Goal: Complete application form: Complete application form

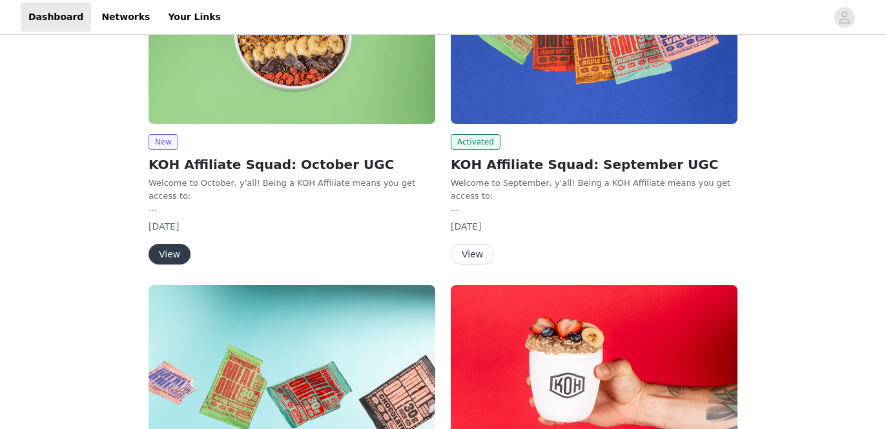
scroll to position [225, 0]
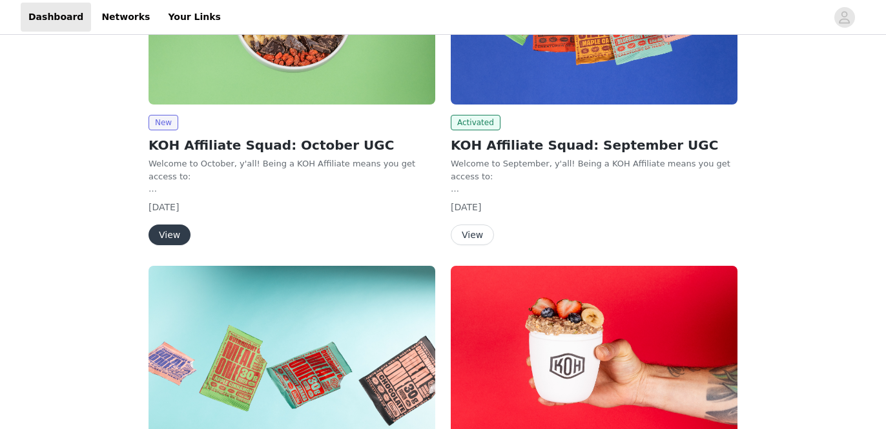
click at [175, 236] on button "View" at bounding box center [169, 235] width 42 height 21
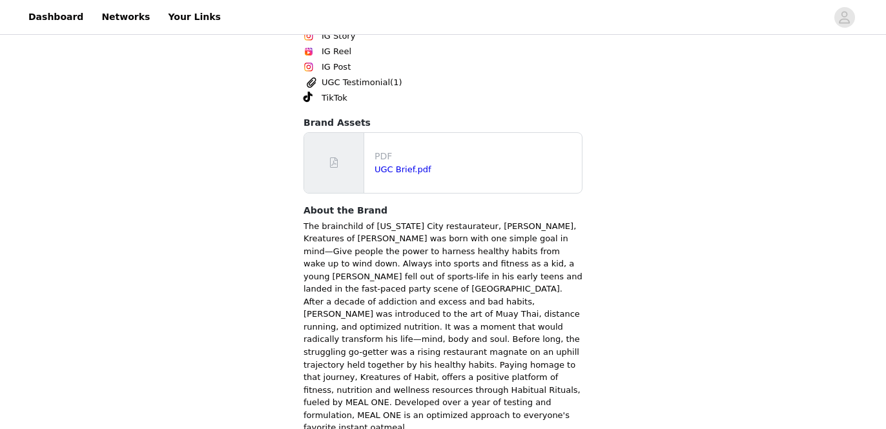
scroll to position [627, 0]
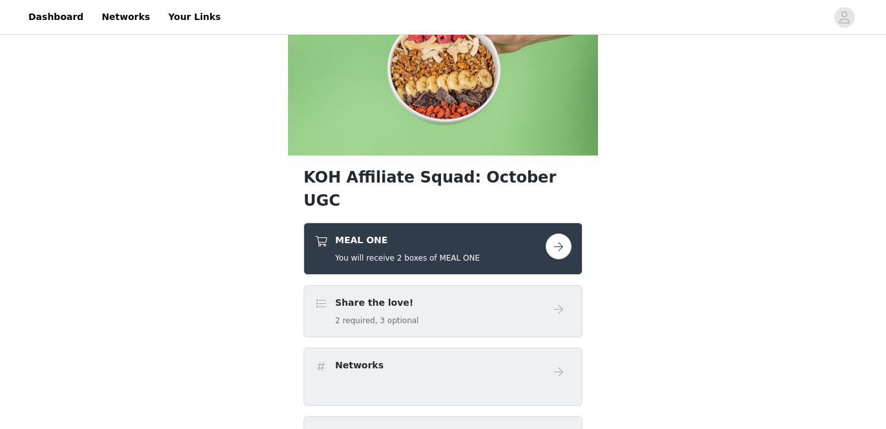
scroll to position [95, 0]
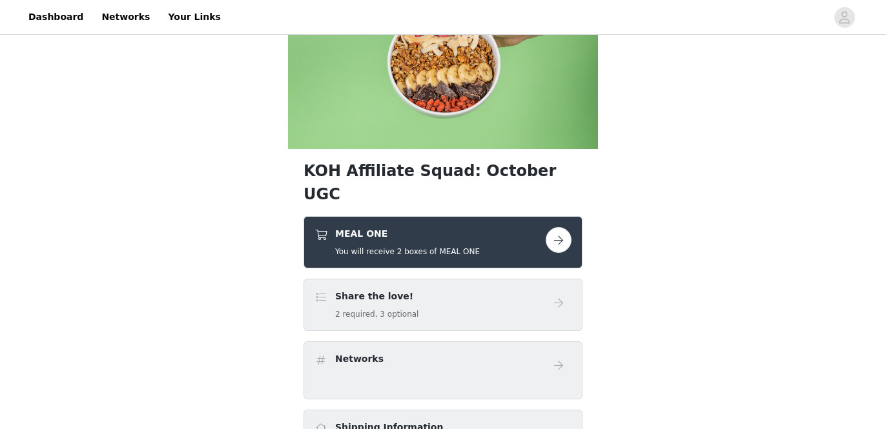
click at [553, 227] on button "button" at bounding box center [559, 240] width 26 height 26
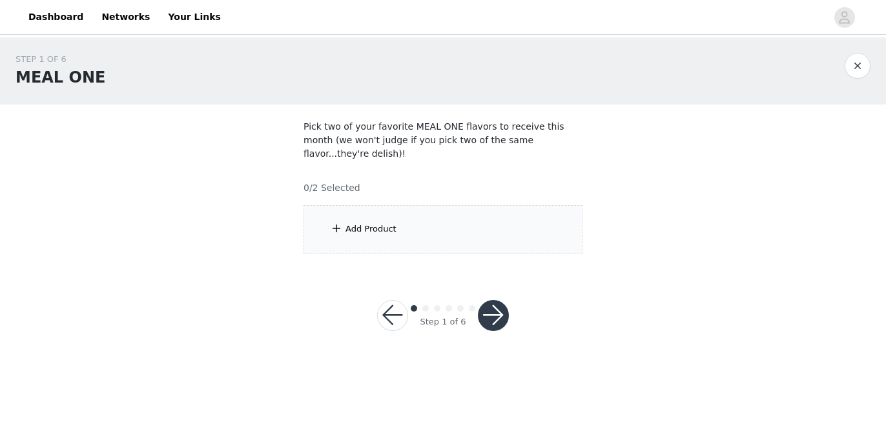
click at [442, 210] on div "Add Product" at bounding box center [442, 229] width 279 height 48
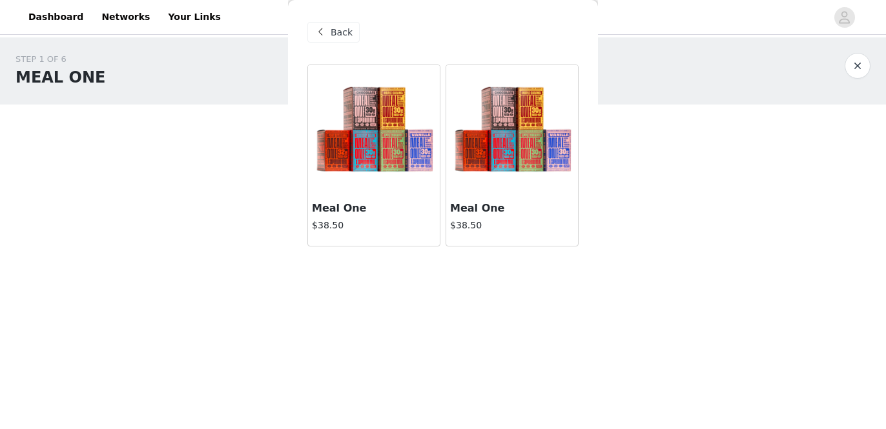
click at [356, 181] on img at bounding box center [373, 129] width 129 height 129
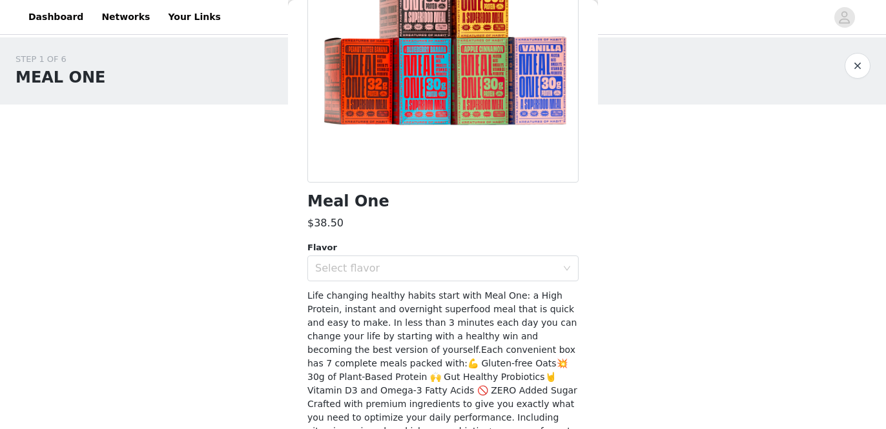
scroll to position [215, 0]
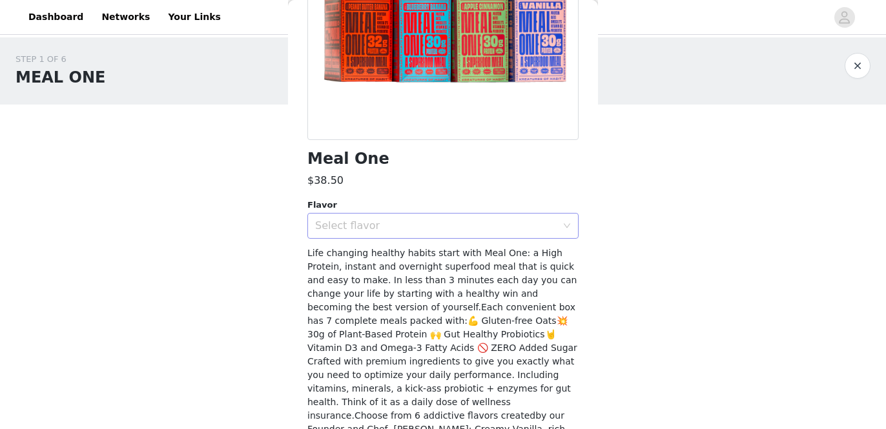
click at [369, 227] on div "Select flavor" at bounding box center [435, 226] width 241 height 13
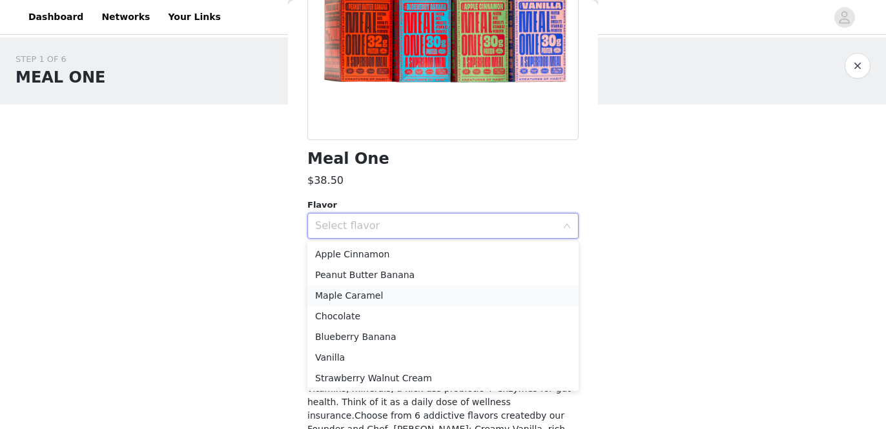
click at [369, 289] on li "Maple Caramel" at bounding box center [442, 295] width 271 height 21
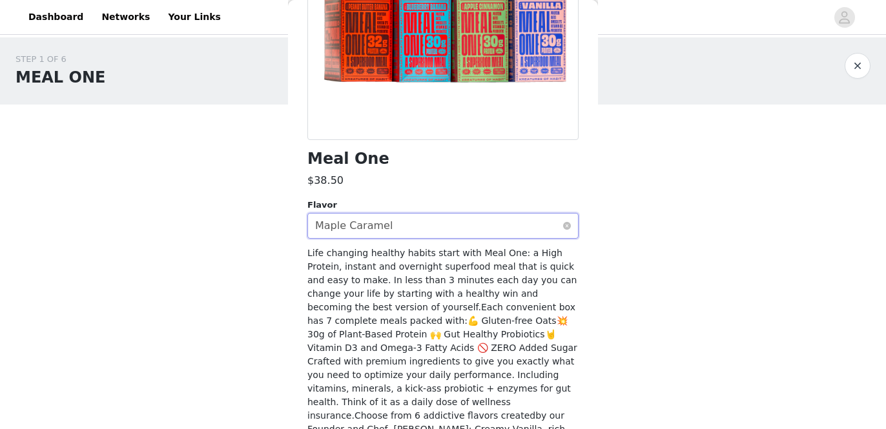
scroll to position [316, 0]
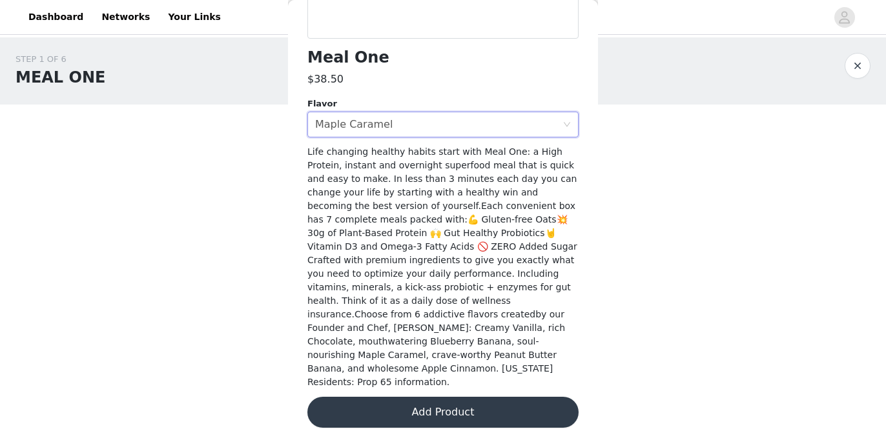
click at [477, 399] on button "Add Product" at bounding box center [442, 412] width 271 height 31
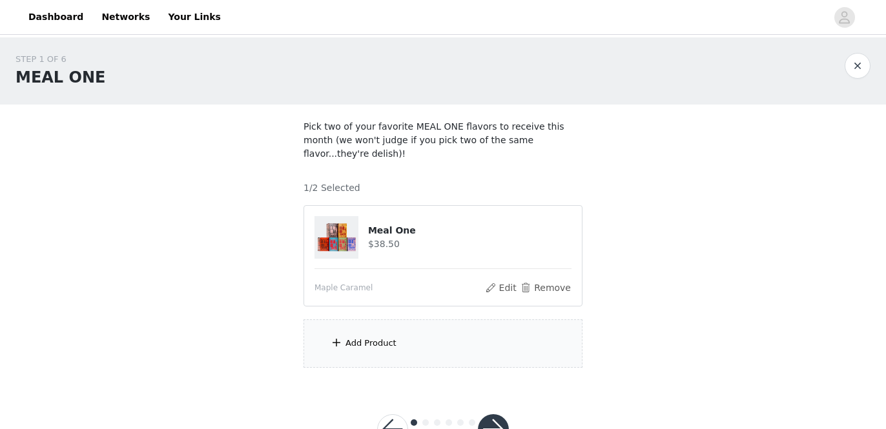
click at [373, 337] on div "Add Product" at bounding box center [370, 343] width 51 height 13
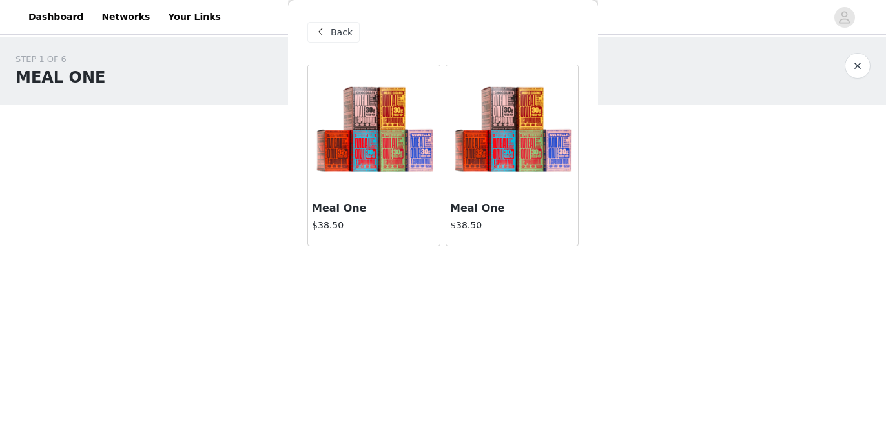
click at [502, 212] on h3 "Meal One" at bounding box center [512, 208] width 124 height 15
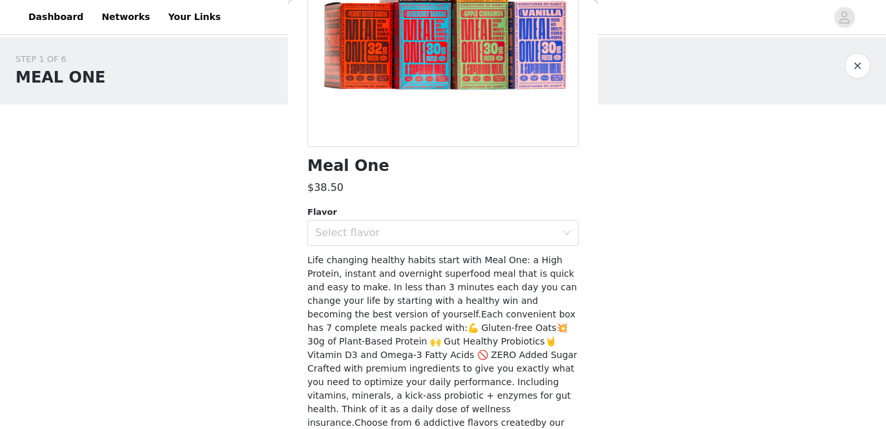
scroll to position [267, 0]
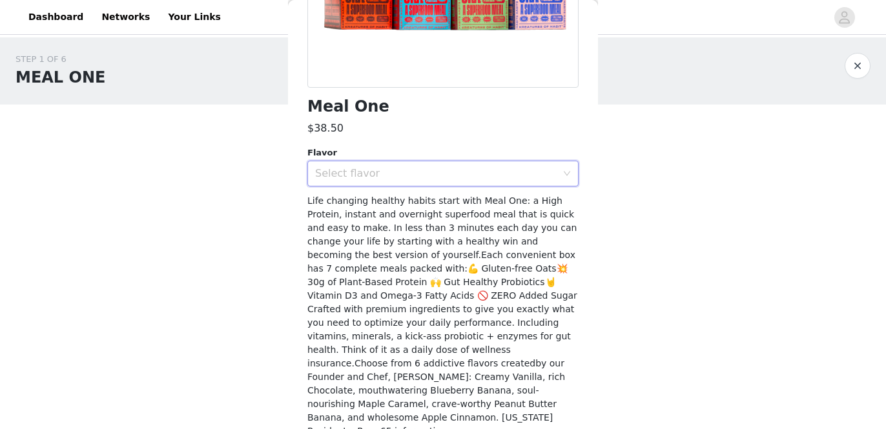
click at [385, 166] on div "Select flavor" at bounding box center [438, 173] width 247 height 25
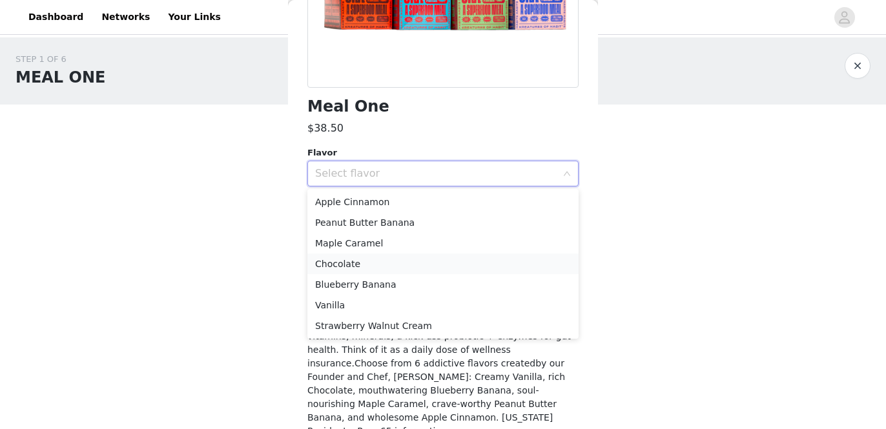
click at [375, 261] on li "Chocolate" at bounding box center [442, 264] width 271 height 21
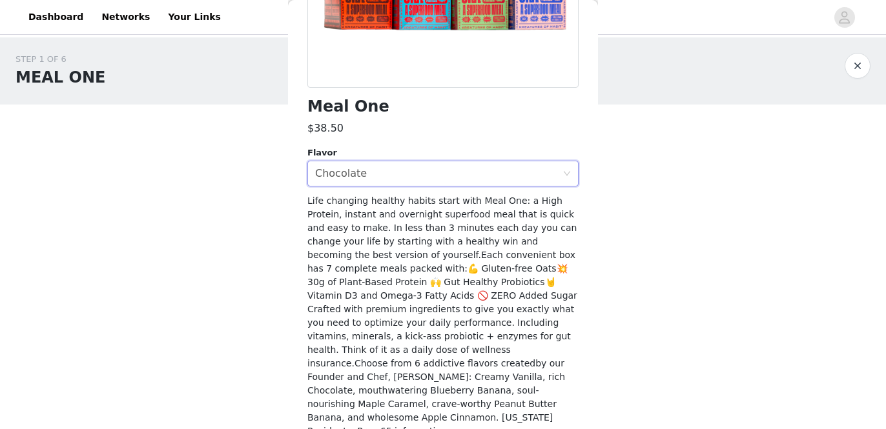
scroll to position [316, 0]
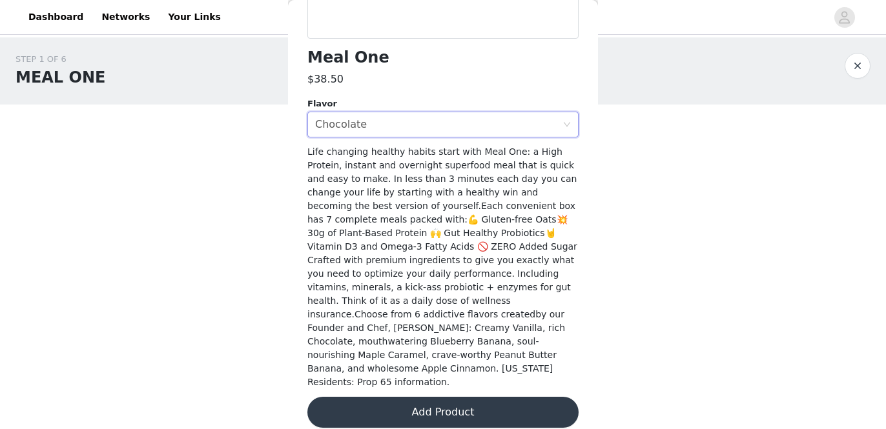
click at [443, 397] on button "Add Product" at bounding box center [442, 412] width 271 height 31
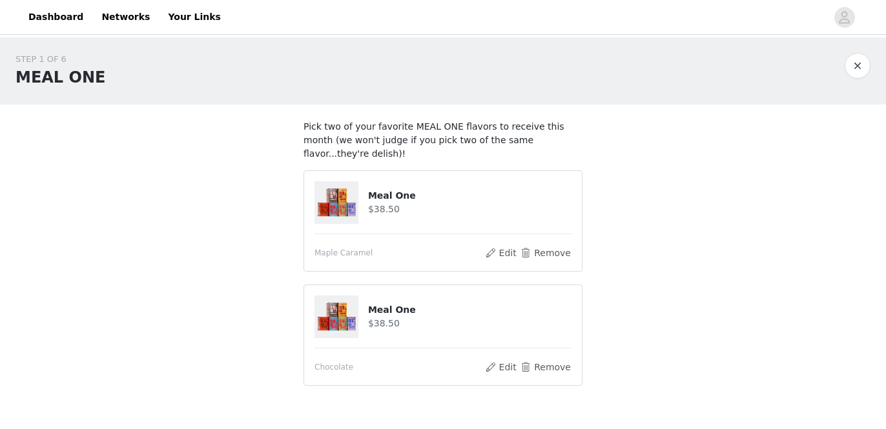
scroll to position [64, 0]
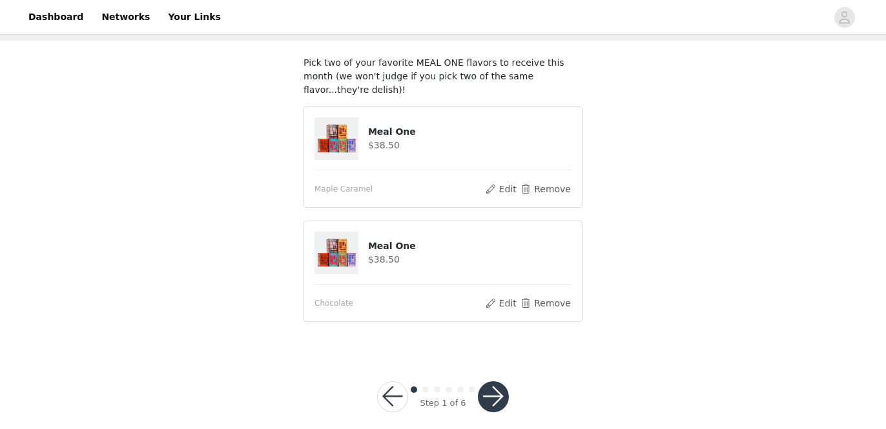
click at [495, 382] on button "button" at bounding box center [493, 397] width 31 height 31
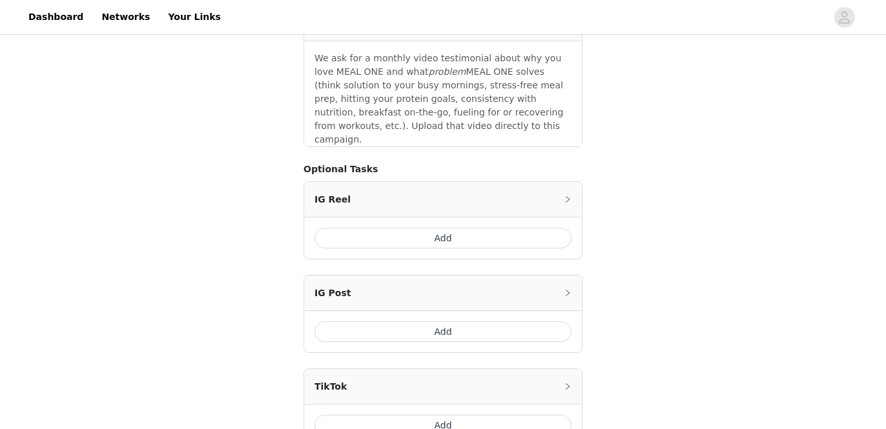
scroll to position [824, 0]
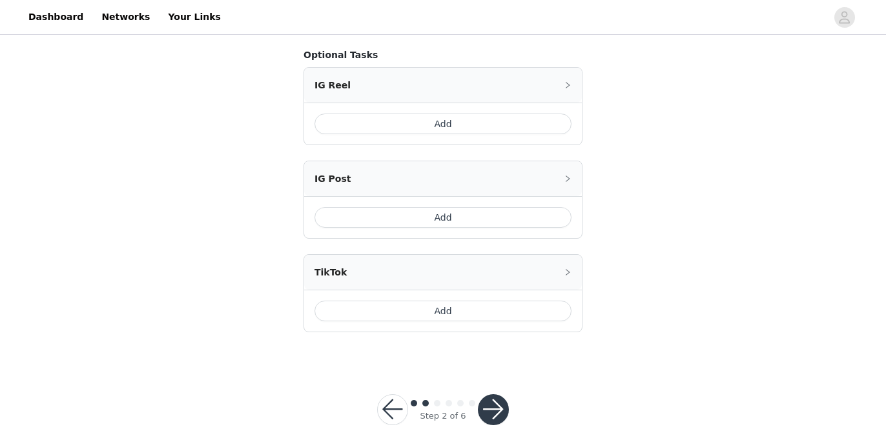
click at [497, 394] on button "button" at bounding box center [493, 409] width 31 height 31
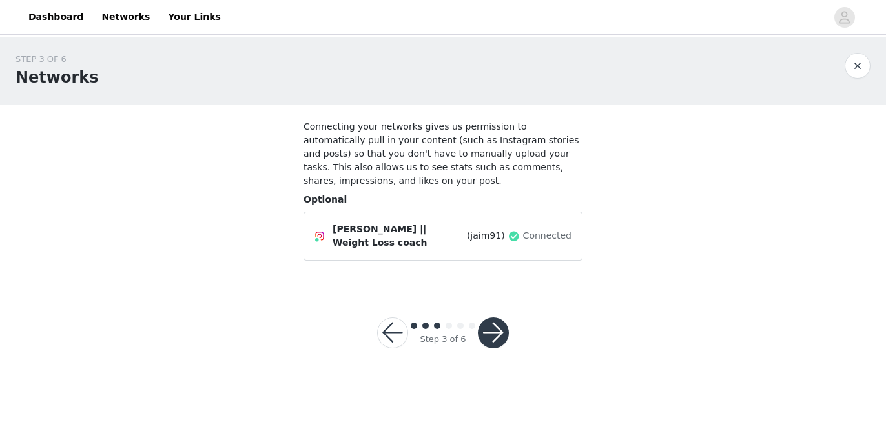
click at [495, 331] on button "button" at bounding box center [493, 333] width 31 height 31
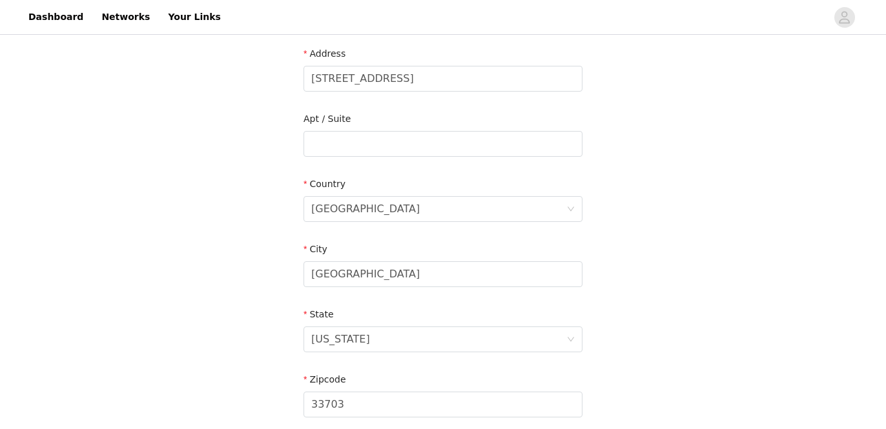
scroll to position [451, 0]
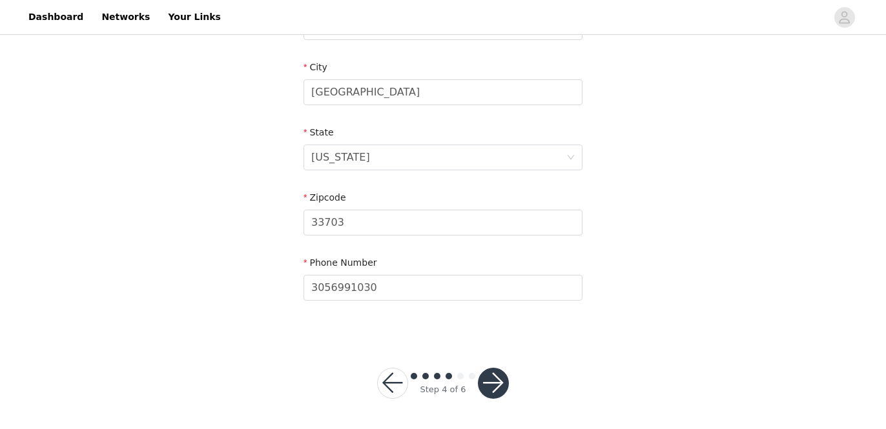
click at [492, 389] on button "button" at bounding box center [493, 383] width 31 height 31
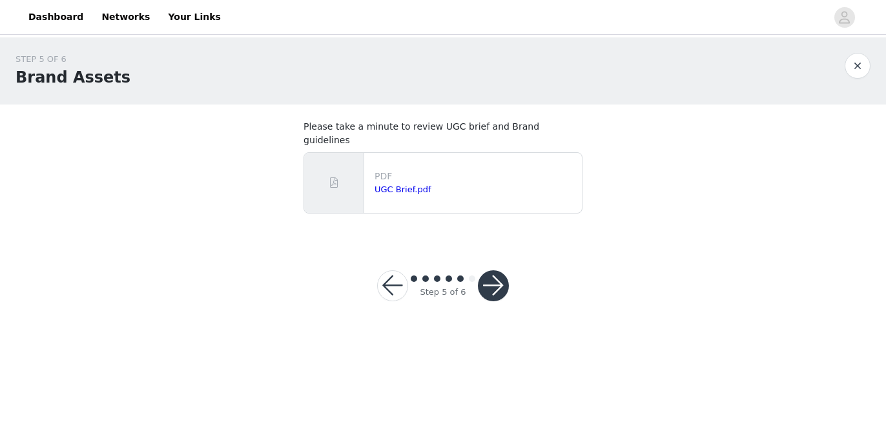
click at [487, 271] on button "button" at bounding box center [493, 286] width 31 height 31
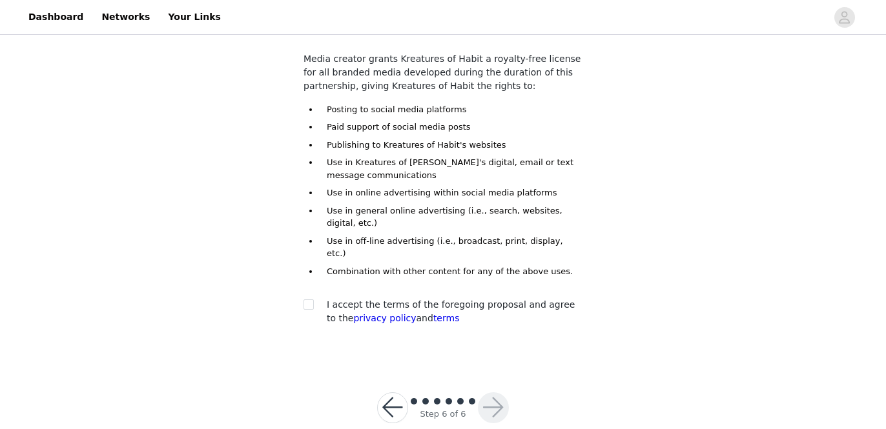
scroll to position [109, 0]
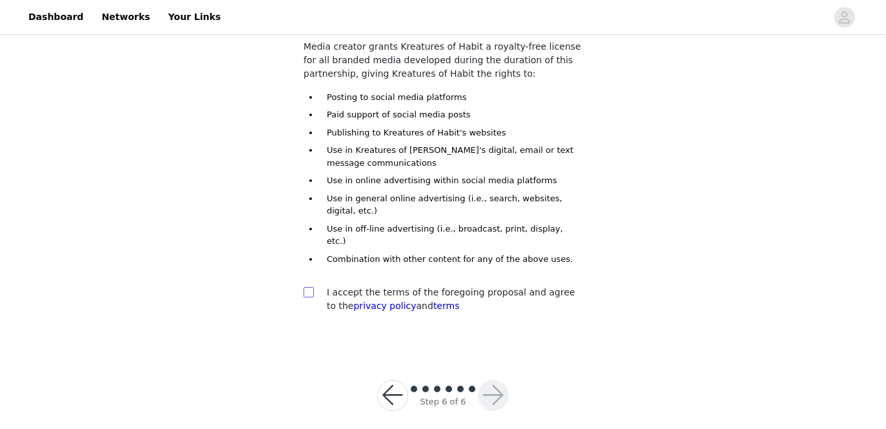
click at [313, 287] on span at bounding box center [308, 292] width 10 height 10
click at [312, 287] on input "checkbox" at bounding box center [307, 291] width 9 height 9
checkbox input "true"
click at [495, 383] on button "button" at bounding box center [493, 395] width 31 height 31
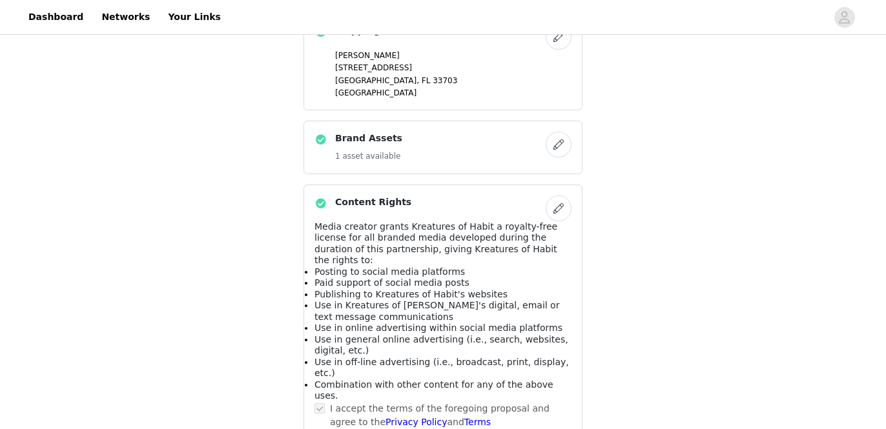
scroll to position [772, 0]
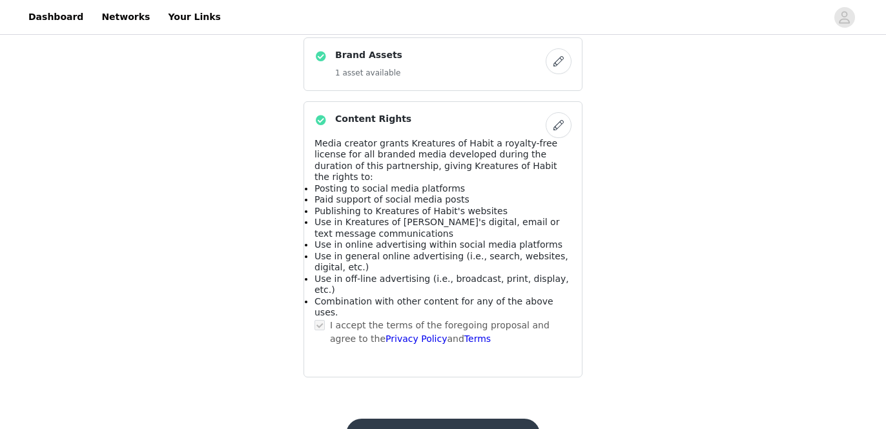
click at [477, 419] on button "Submit Proposal" at bounding box center [442, 434] width 193 height 31
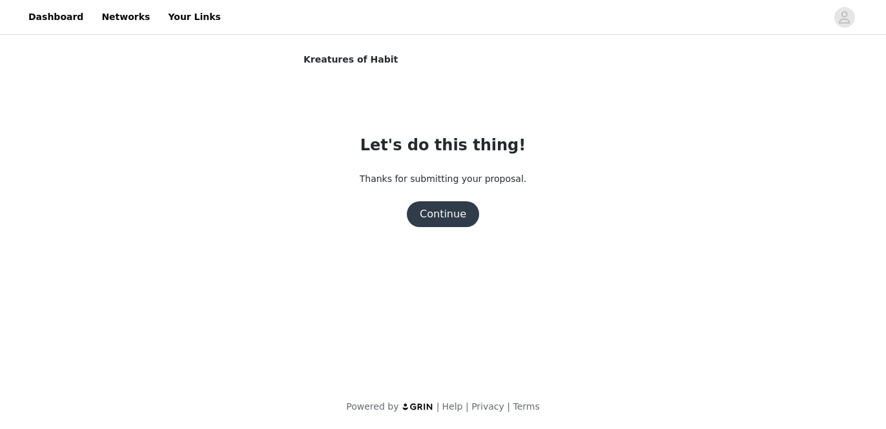
scroll to position [0, 0]
